Goal: Information Seeking & Learning: Learn about a topic

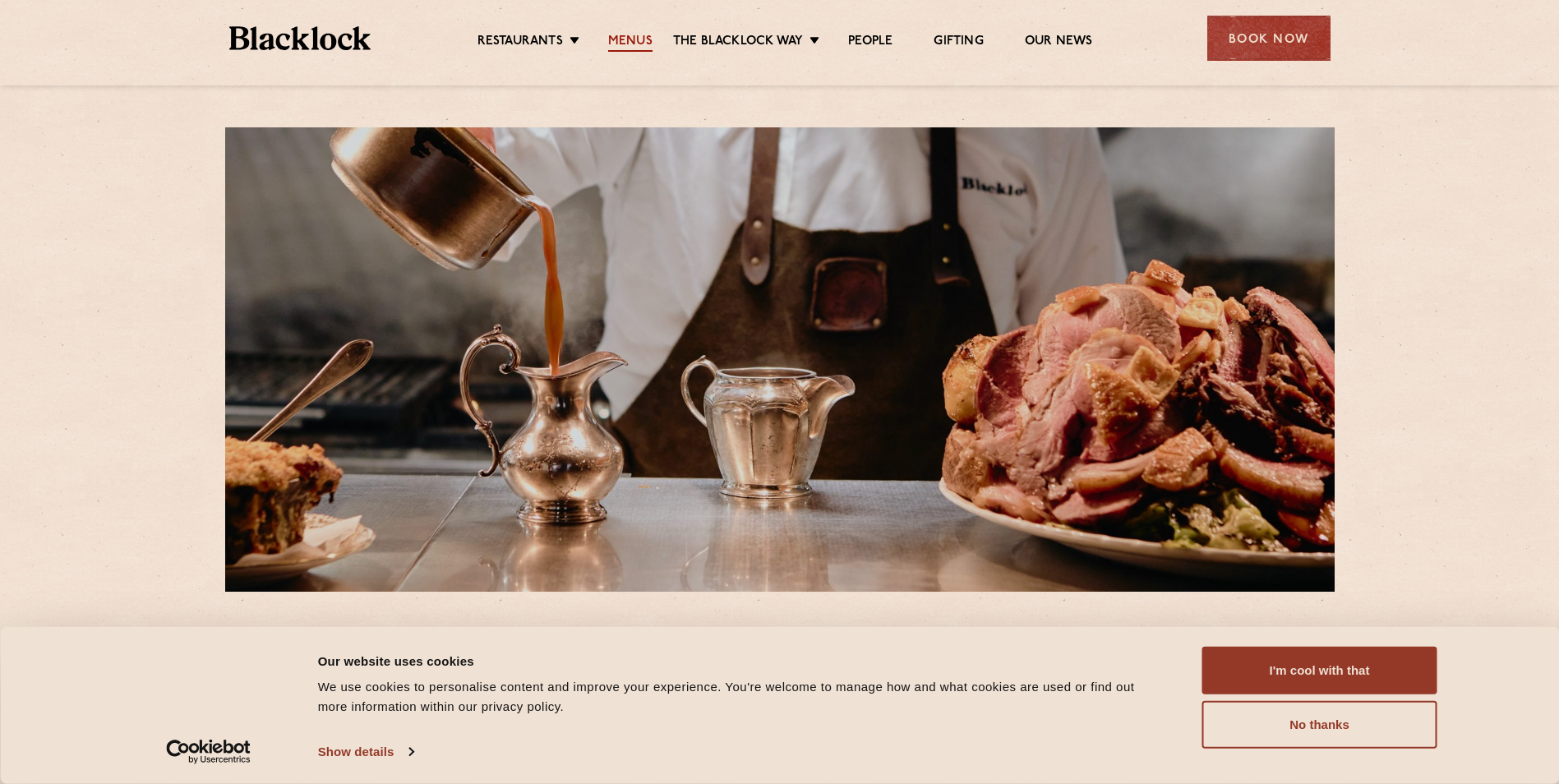
click at [646, 36] on link "Menus" at bounding box center [630, 42] width 44 height 18
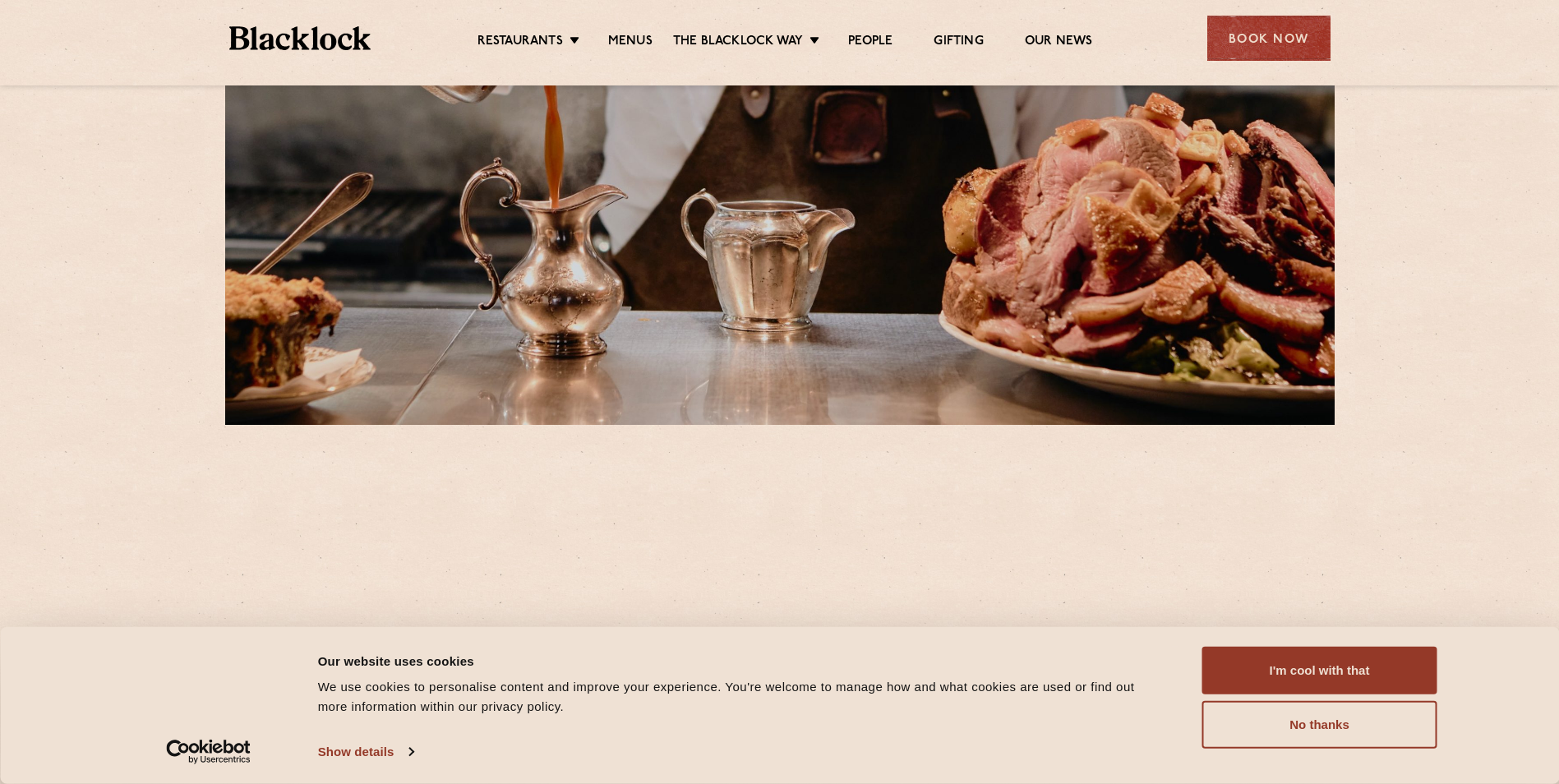
scroll to position [493, 0]
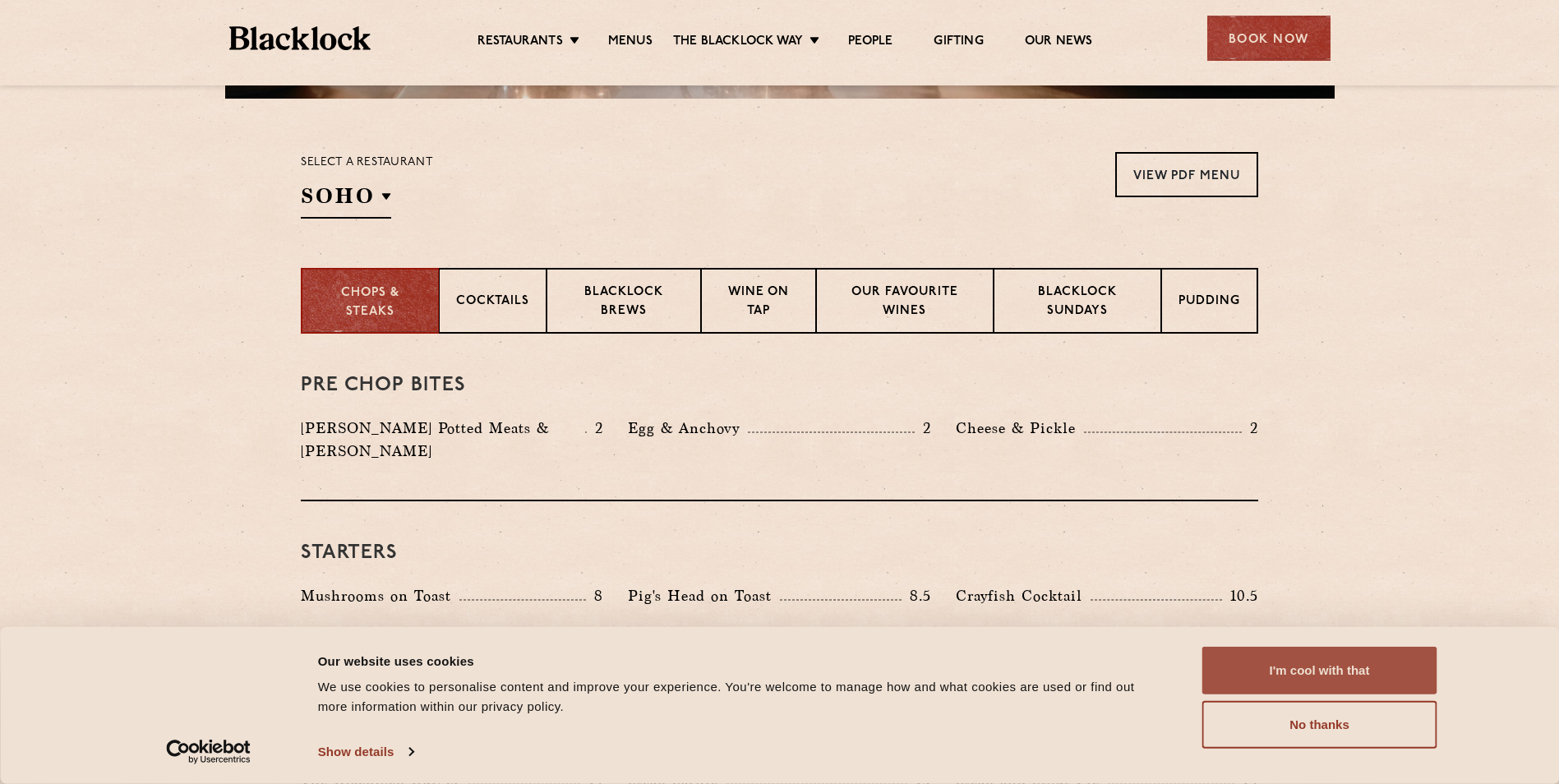
click at [1324, 663] on button "I'm cool with that" at bounding box center [1319, 670] width 235 height 48
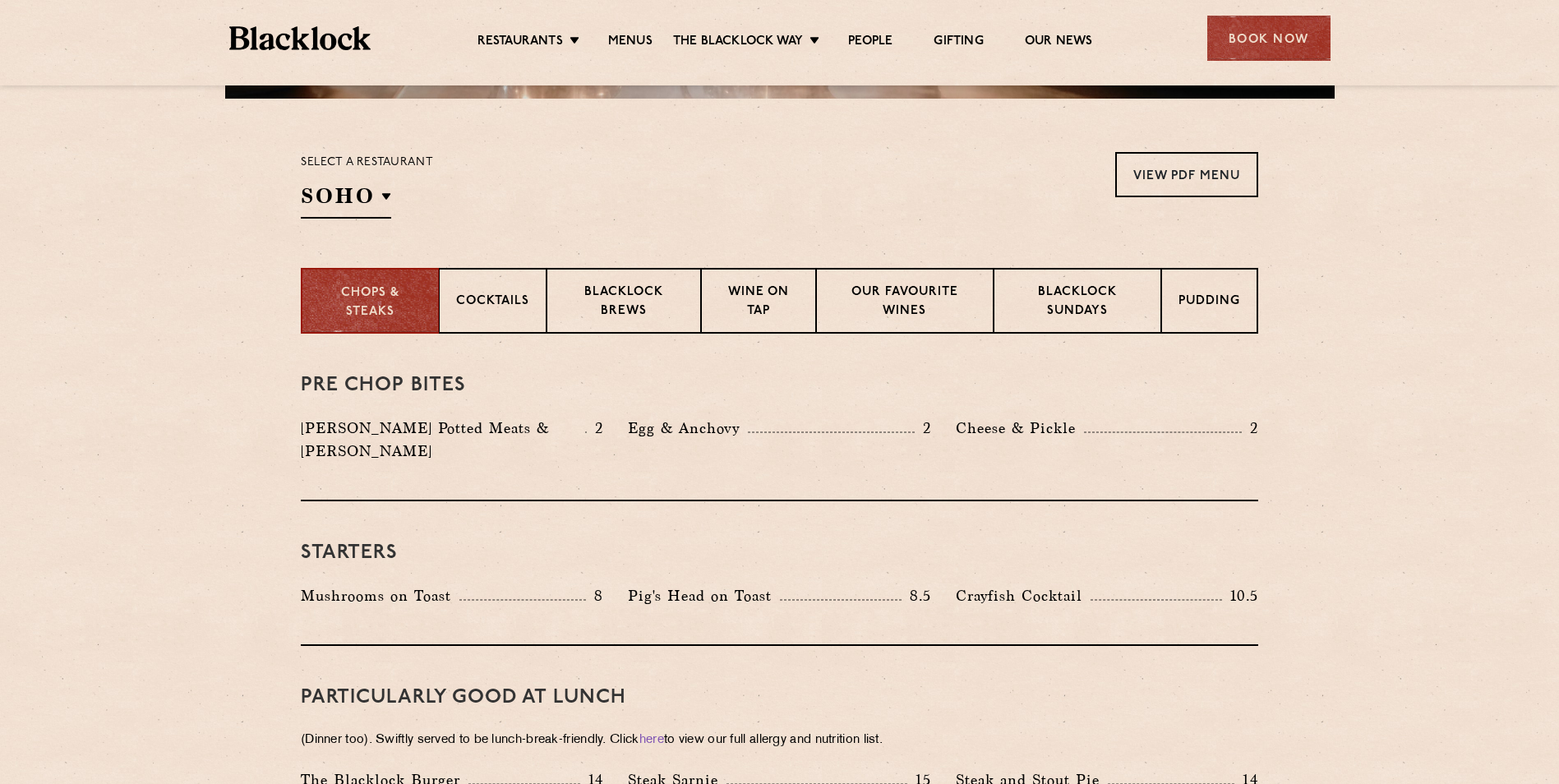
click at [295, 201] on div "Select a restaurant [GEOGRAPHIC_DATA] [GEOGRAPHIC_DATA] [GEOGRAPHIC_DATA] [GEOG…" at bounding box center [779, 186] width 999 height 67
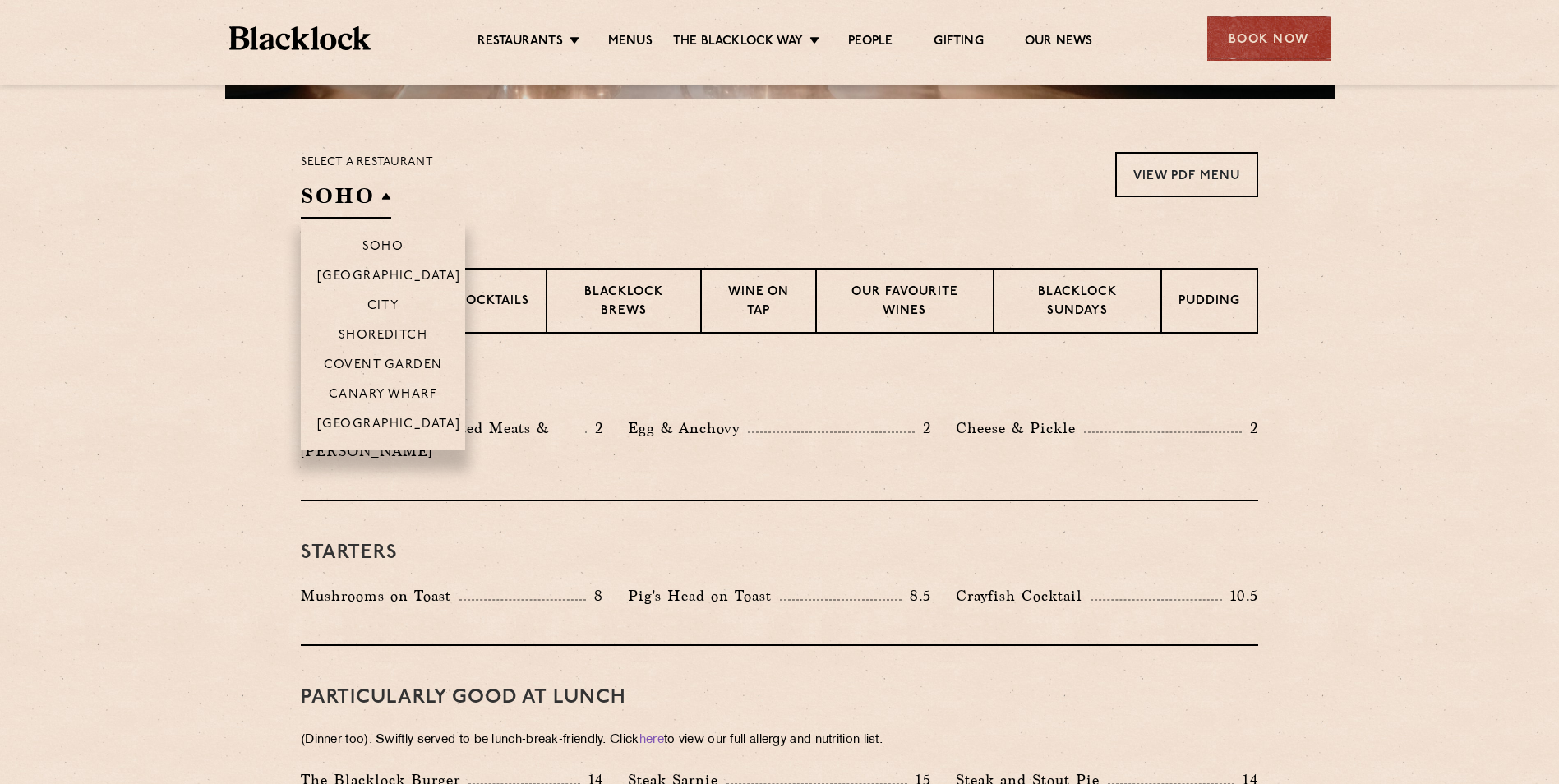
click at [332, 193] on h2 "SOHO" at bounding box center [345, 200] width 91 height 37
click at [391, 385] on li "Canary Wharf" at bounding box center [382, 394] width 165 height 30
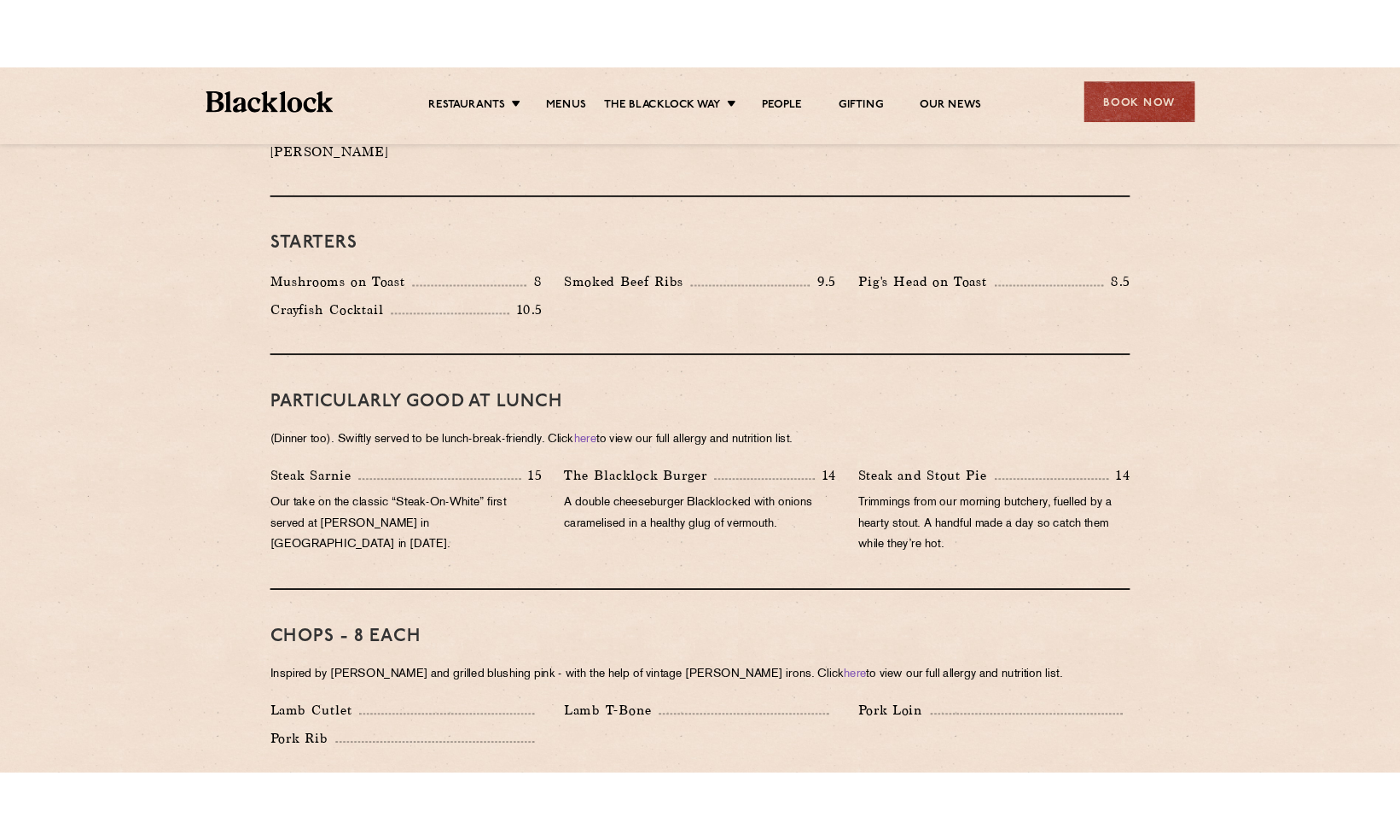
scroll to position [854, 0]
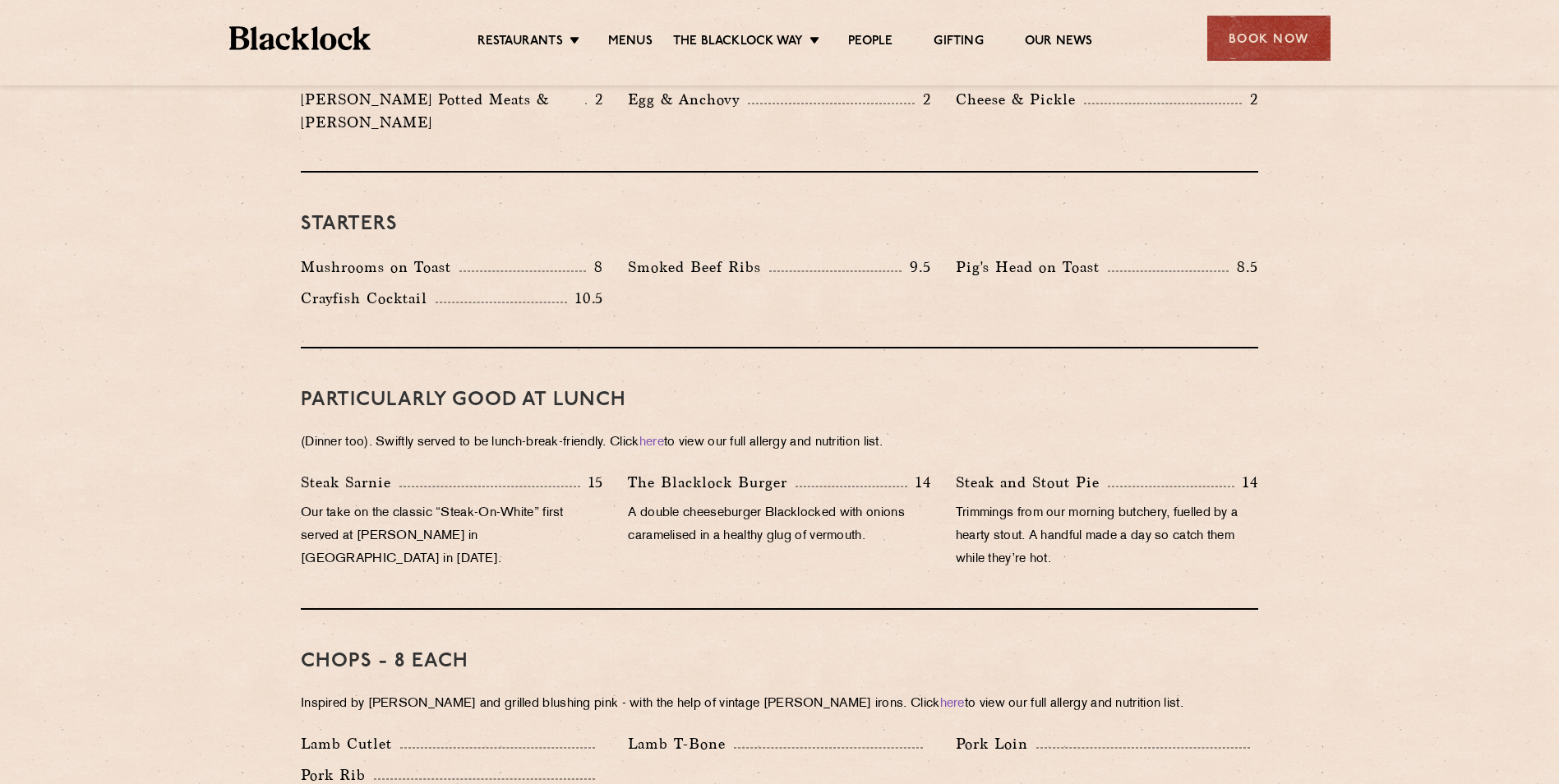
click at [525, 389] on h3 "PARTICULARLY GOOD AT LUNCH" at bounding box center [779, 400] width 957 height 21
click at [419, 522] on p "Our take on the classic “Steak-On-White” first served at [PERSON_NAME] in [GEOG…" at bounding box center [451, 536] width 302 height 69
drag, startPoint x: 388, startPoint y: 455, endPoint x: 296, endPoint y: 457, distance: 92.0
click at [296, 470] on div "Steak Sarnie 15 Our take on the classic “Steak-On-White” first served at [PERSO…" at bounding box center [451, 524] width 327 height 108
drag, startPoint x: 296, startPoint y: 457, endPoint x: 377, endPoint y: 477, distance: 83.4
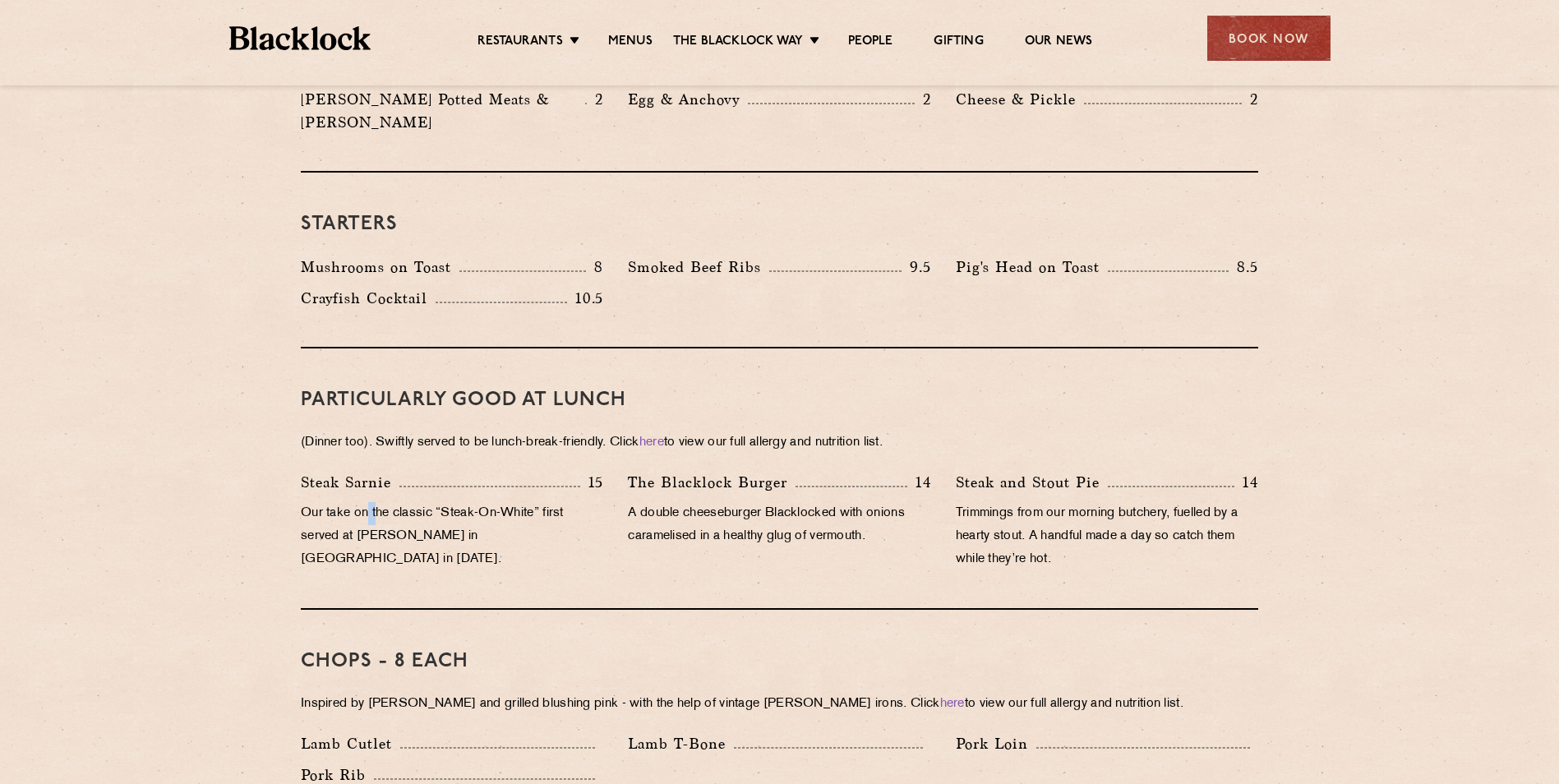
click at [377, 477] on div "Steak Sarnie 15 Our take on the classic “Steak-On-White” first served at [PERSO…" at bounding box center [451, 524] width 327 height 108
drag, startPoint x: 377, startPoint y: 477, endPoint x: 365, endPoint y: 460, distance: 20.8
click at [365, 470] on p "Steak Sarnie" at bounding box center [350, 482] width 99 height 23
drag, startPoint x: 380, startPoint y: 457, endPoint x: 190, endPoint y: 442, distance: 190.6
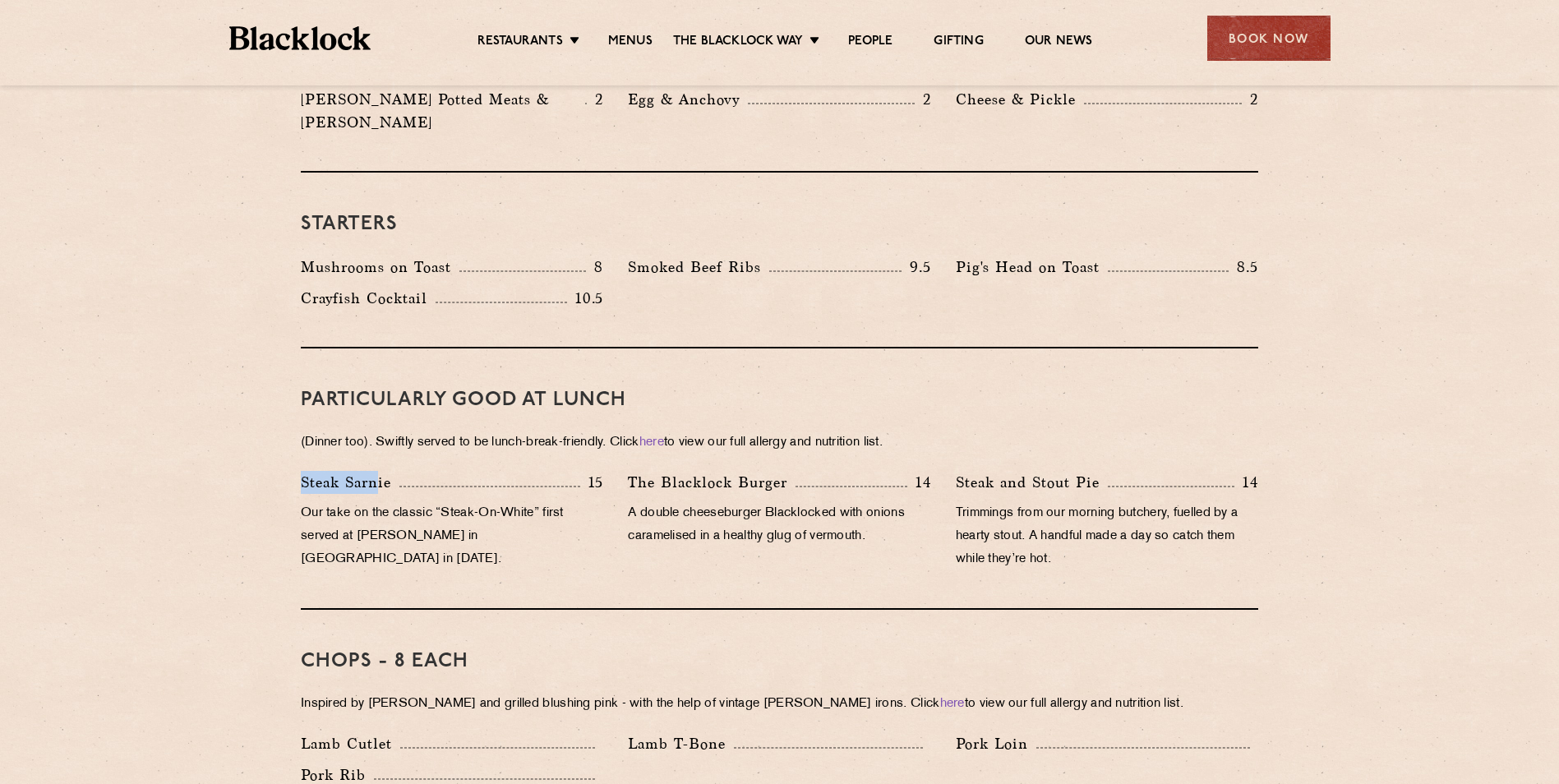
copy p "Steak Sarn"
